Goal: Information Seeking & Learning: Check status

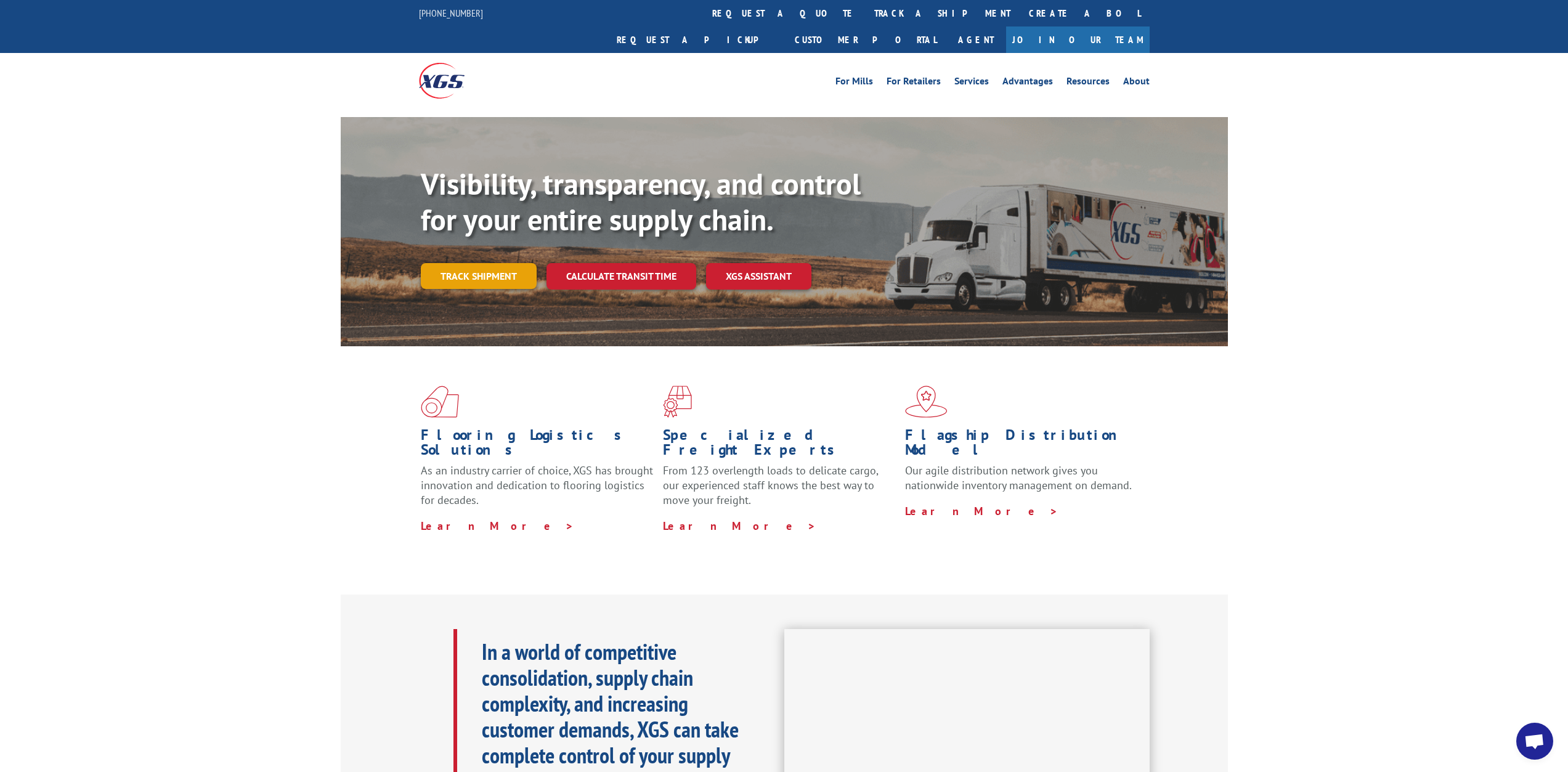
click at [507, 263] on link "Track shipment" at bounding box center [478, 276] width 116 height 26
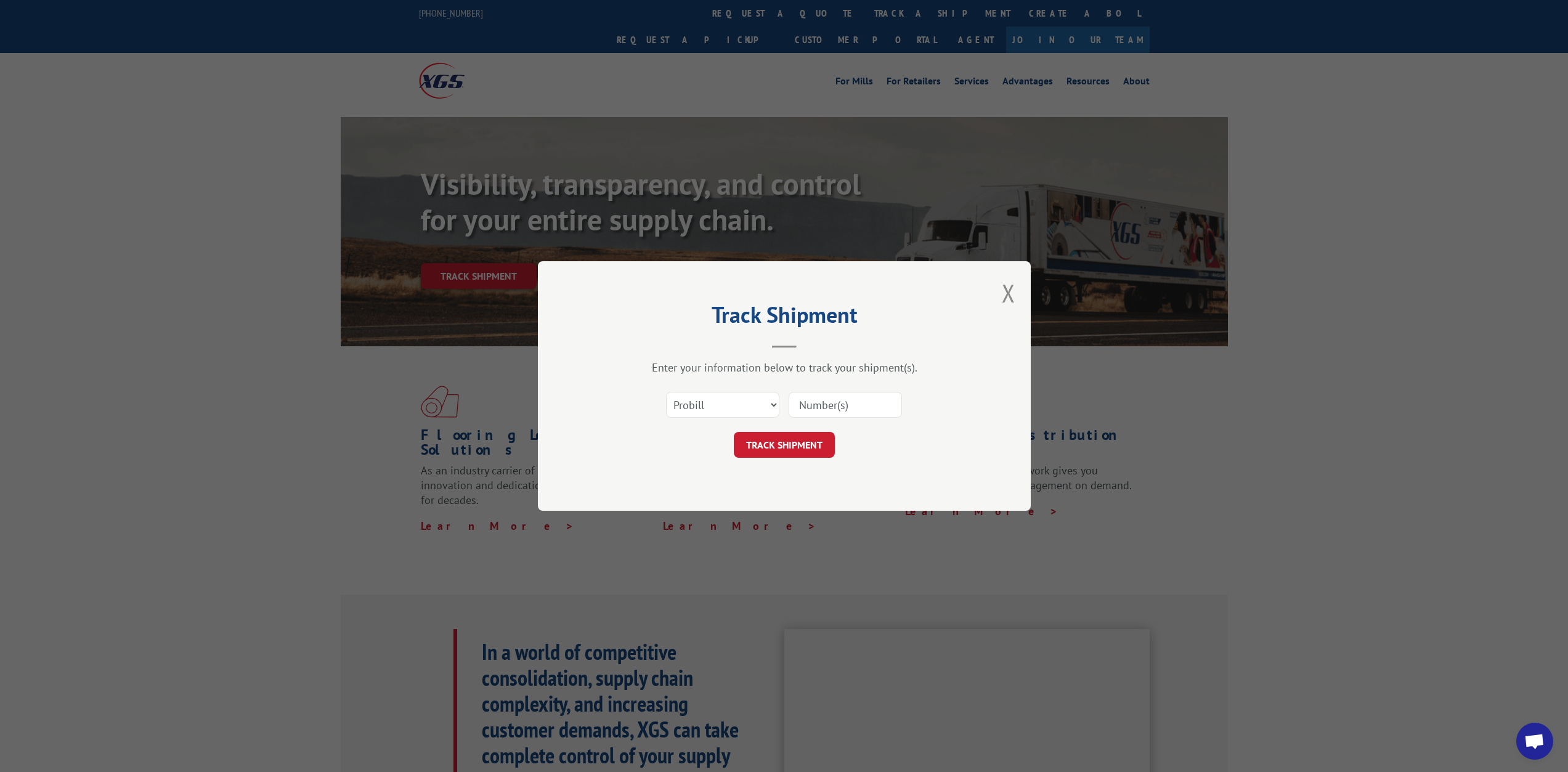
click at [865, 404] on input at bounding box center [845, 405] width 113 height 26
type input "17096838"
click button "TRACK SHIPMENT" at bounding box center [784, 445] width 101 height 26
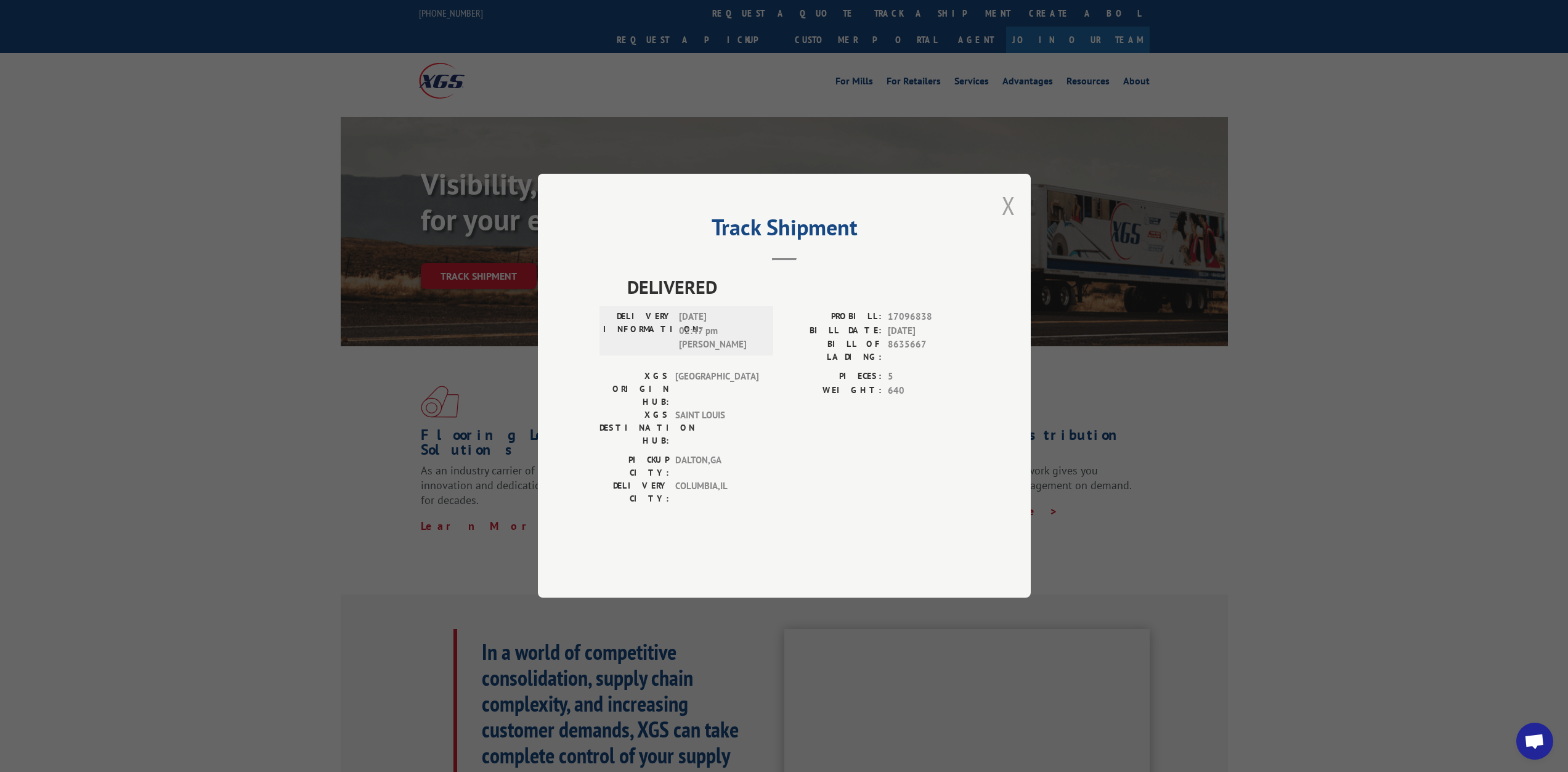
click at [1008, 221] on button "Close modal" at bounding box center [1009, 205] width 14 height 32
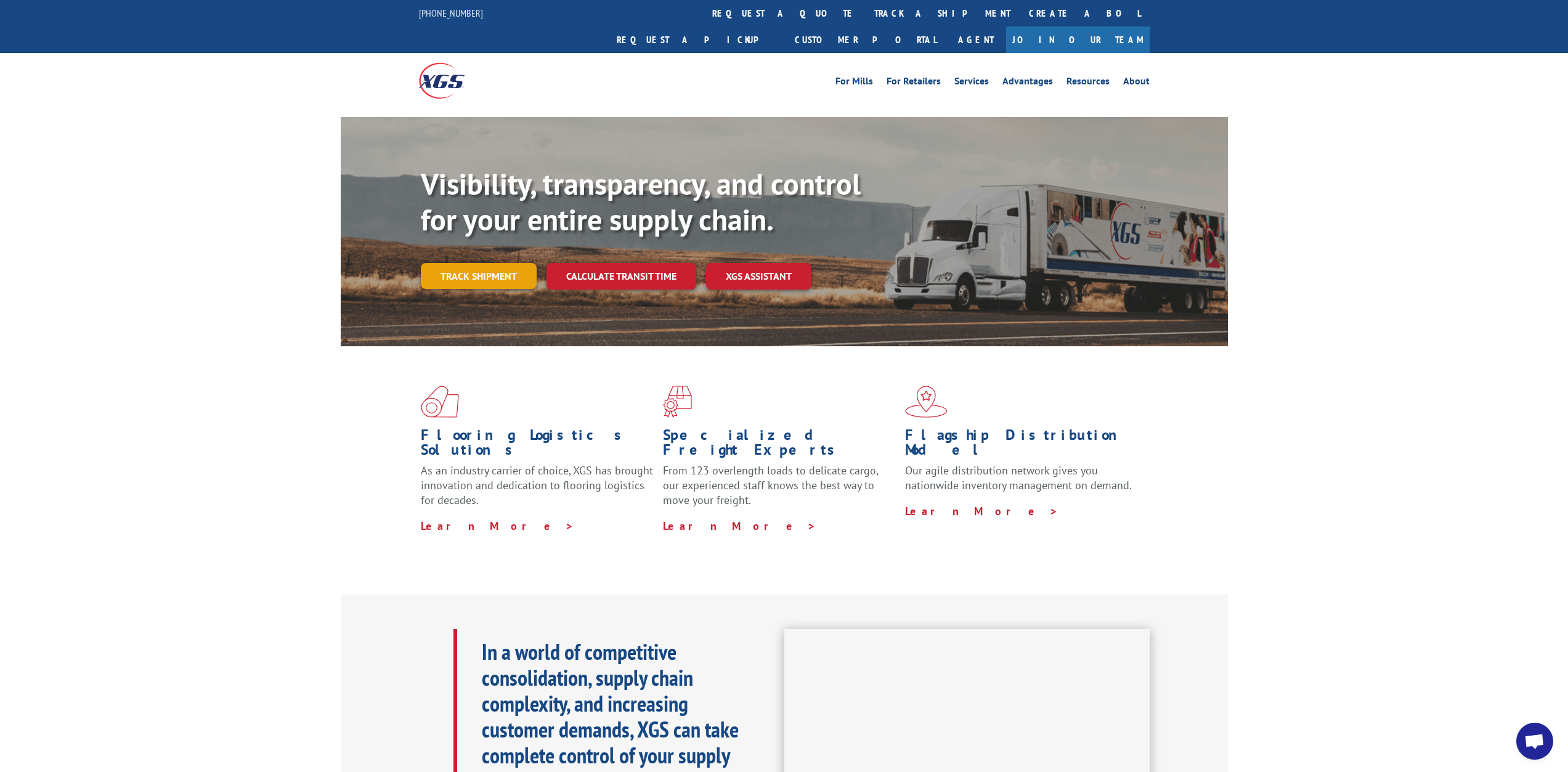
click at [466, 263] on link "Track shipment" at bounding box center [478, 276] width 116 height 26
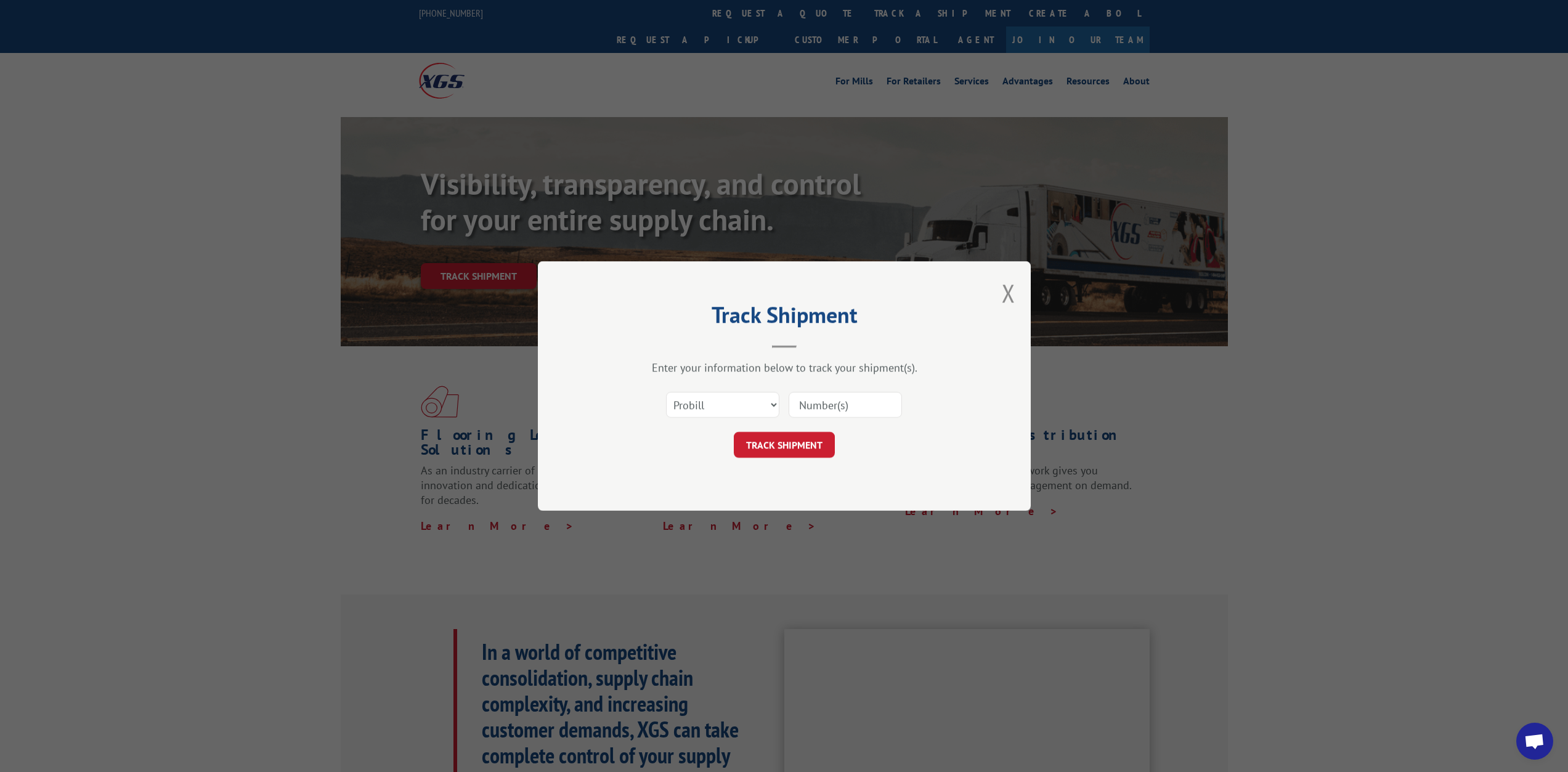
click at [876, 402] on input at bounding box center [845, 405] width 113 height 26
type input "17096842"
click button "TRACK SHIPMENT" at bounding box center [784, 445] width 101 height 26
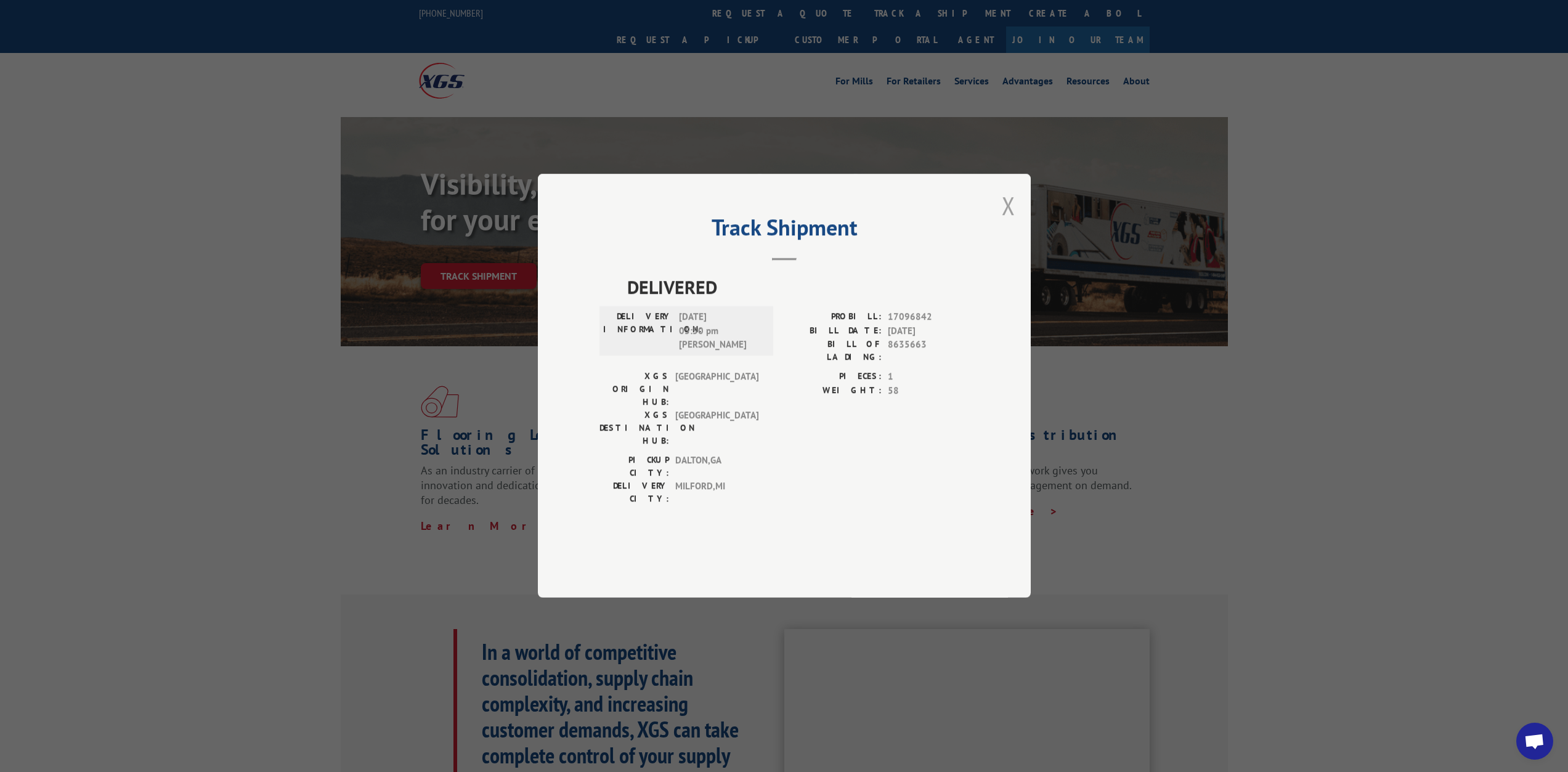
click at [1012, 221] on button "Close modal" at bounding box center [1009, 205] width 14 height 32
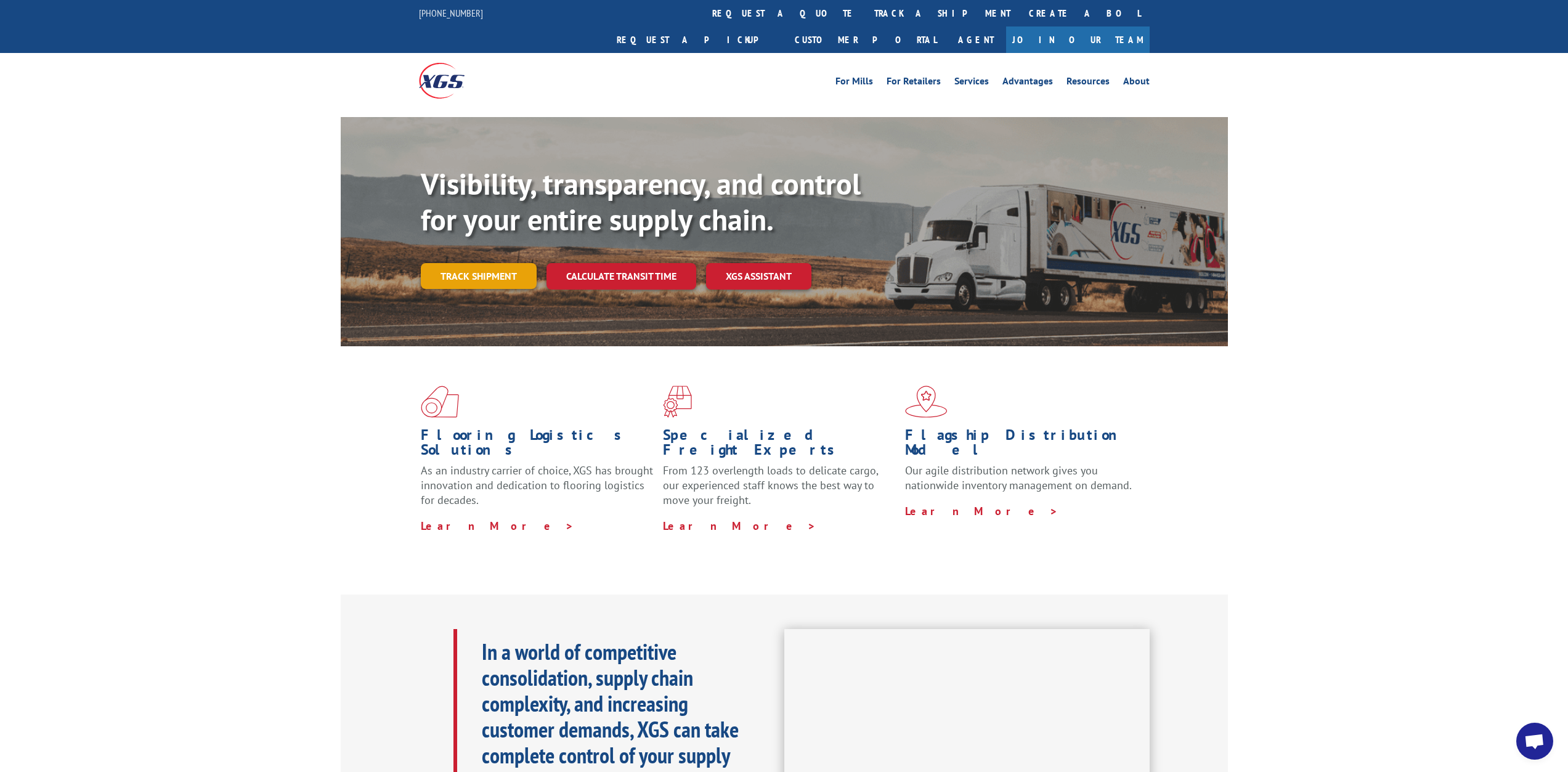
click at [476, 263] on link "Track shipment" at bounding box center [478, 276] width 116 height 26
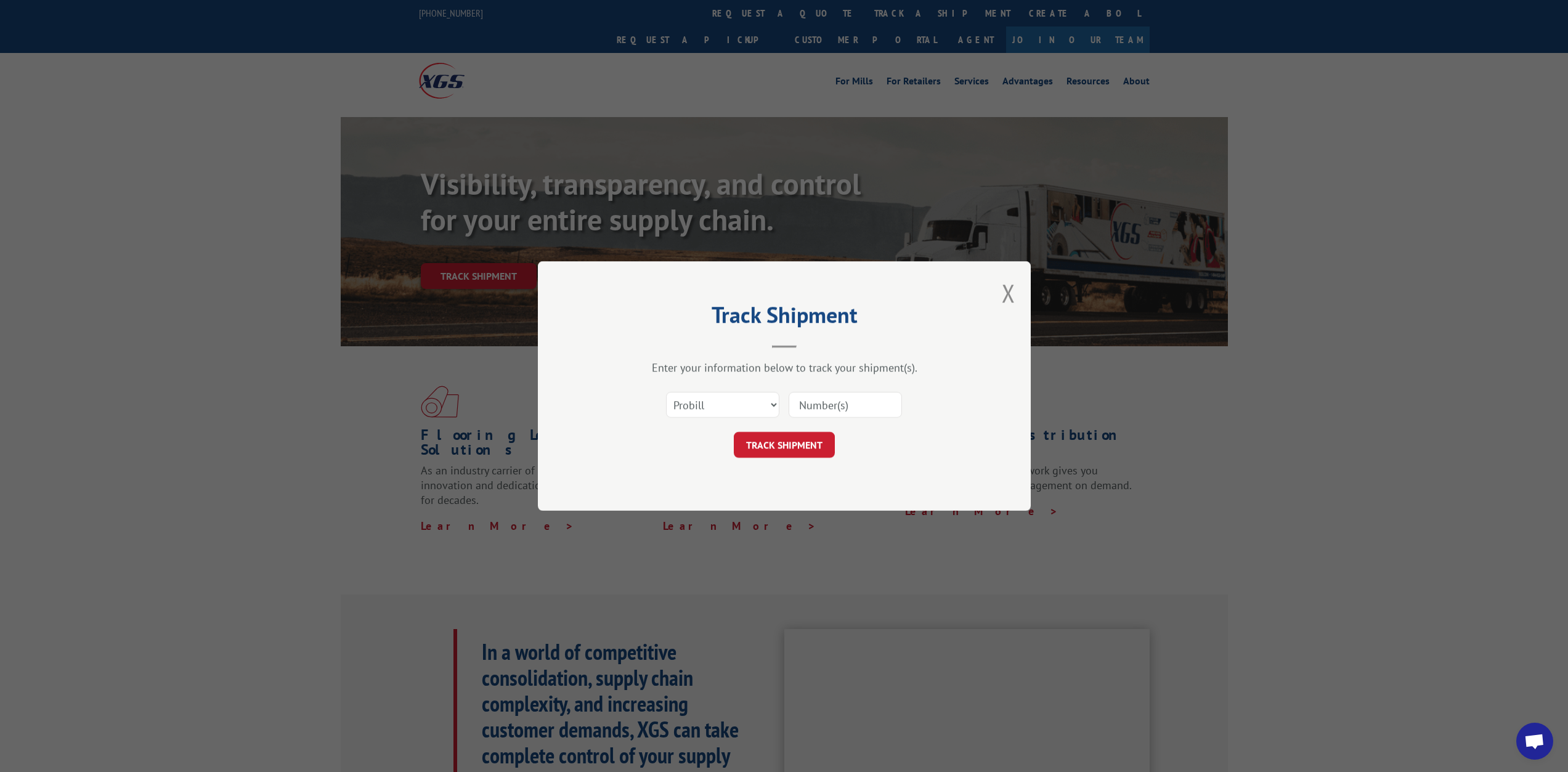
click at [871, 404] on input at bounding box center [845, 405] width 113 height 26
type input "17096852"
click button "TRACK SHIPMENT" at bounding box center [784, 445] width 101 height 26
